Goal: Task Accomplishment & Management: Complete application form

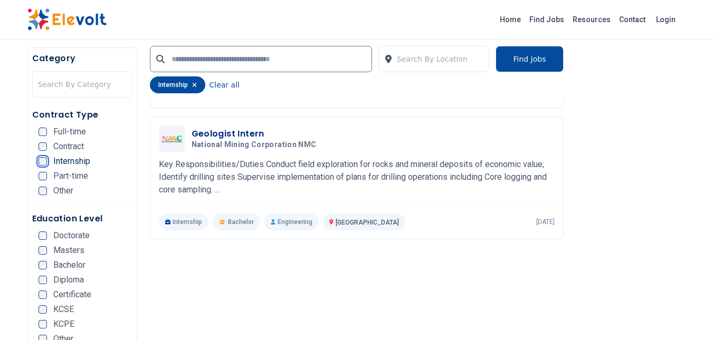
scroll to position [2057, 0]
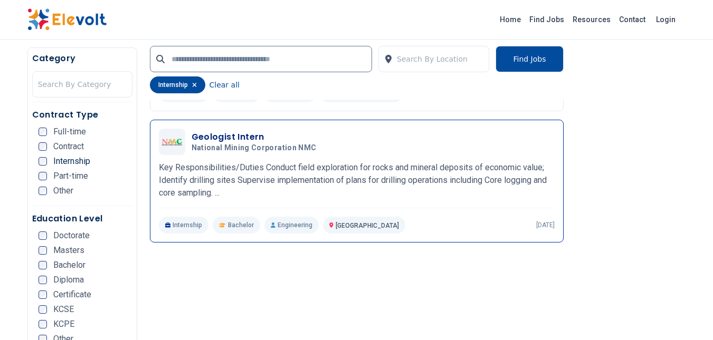
click at [349, 157] on div "Geologist Intern National Mining Corporation NMC 08/28/2025 09/27/2025 Nairobi …" at bounding box center [357, 181] width 396 height 105
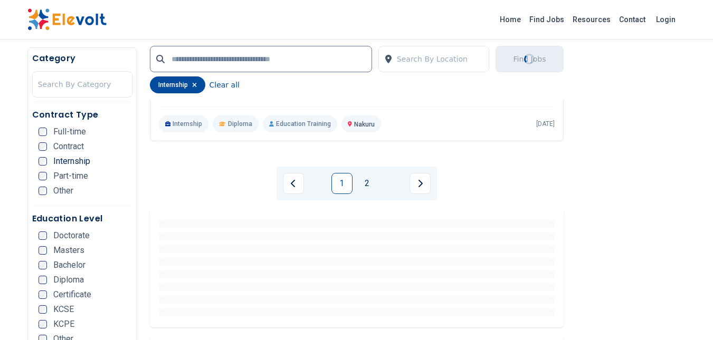
scroll to position [2532, 0]
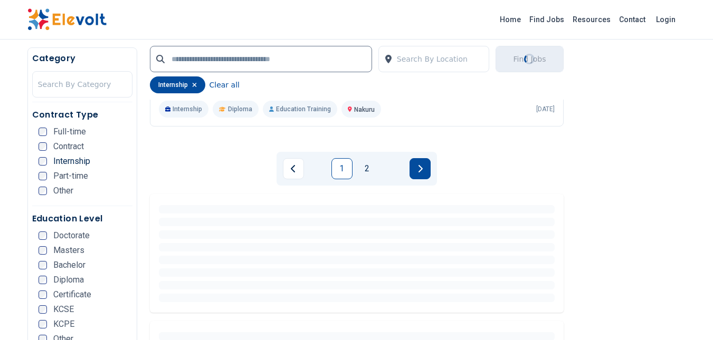
click at [419, 170] on icon "Next page" at bounding box center [419, 169] width 5 height 8
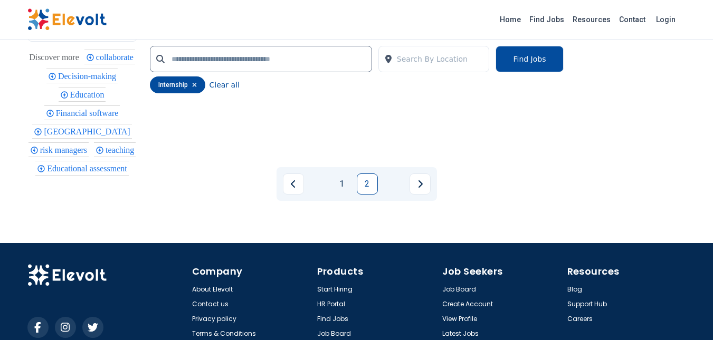
scroll to position [1635, 0]
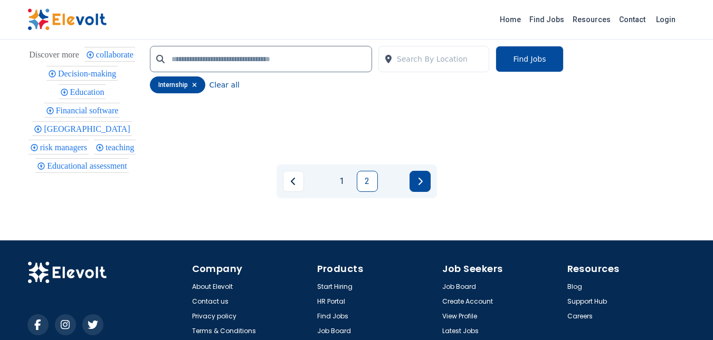
click at [424, 180] on button "Next page" at bounding box center [419, 181] width 21 height 21
click at [421, 180] on icon "Next page" at bounding box center [419, 181] width 5 height 8
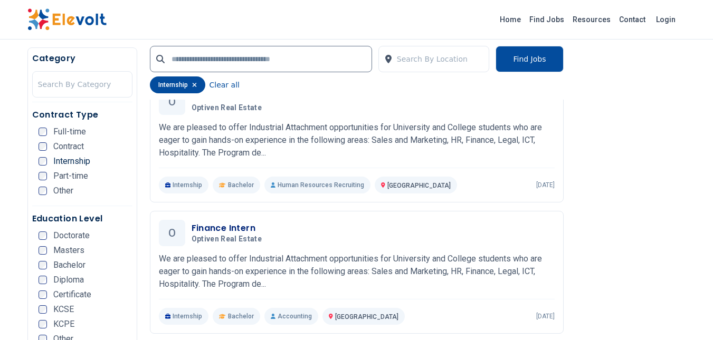
scroll to position [686, 0]
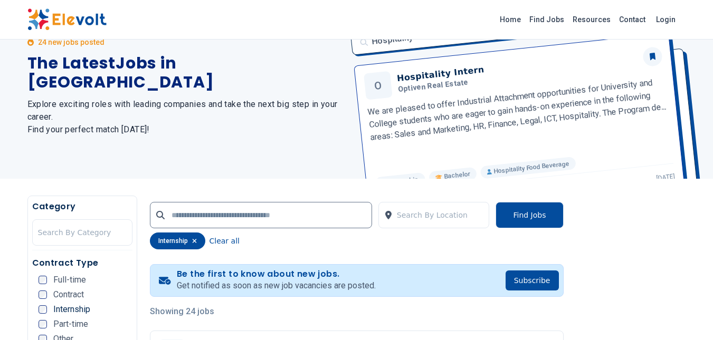
scroll to position [31, 0]
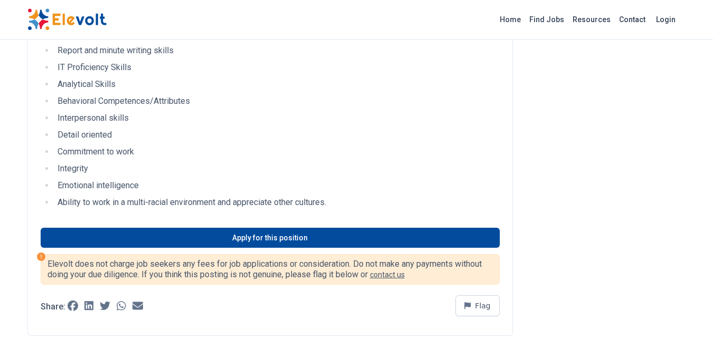
scroll to position [738, 0]
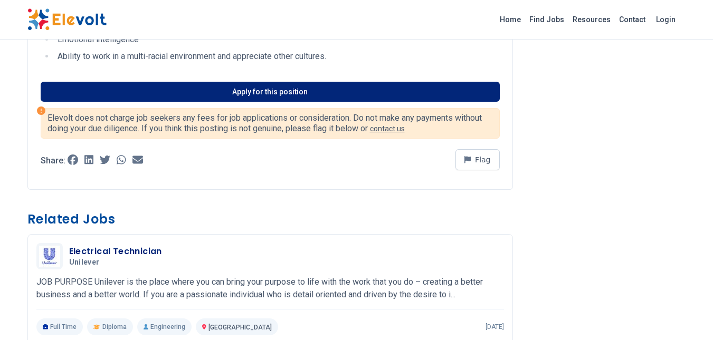
click at [158, 89] on link "Apply for this position" at bounding box center [270, 92] width 459 height 20
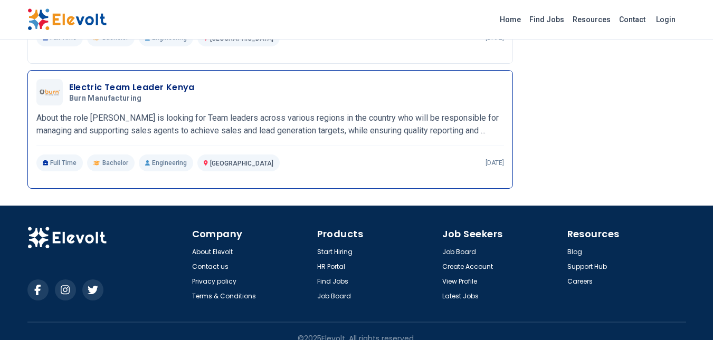
scroll to position [1427, 0]
